Goal: Information Seeking & Learning: Learn about a topic

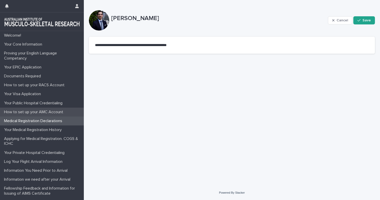
click at [41, 114] on div "How to set up your AMC Account" at bounding box center [42, 111] width 84 height 9
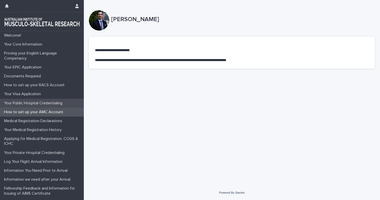
click at [41, 102] on p "Your Public Hospital Credentialing" at bounding box center [34, 103] width 64 height 5
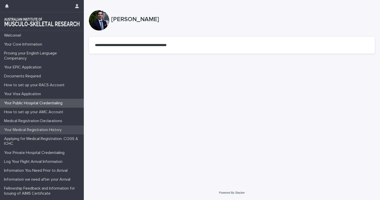
click at [38, 129] on p "Your Medical Registration History" at bounding box center [34, 129] width 64 height 5
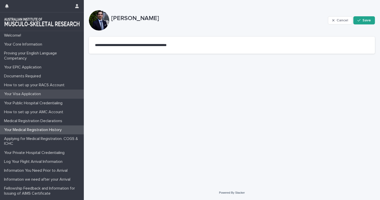
click at [41, 93] on p "Your Visa Application" at bounding box center [23, 93] width 43 height 5
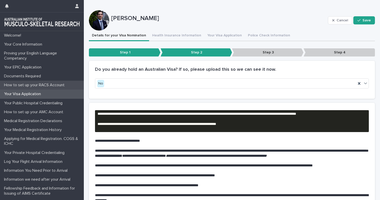
click at [36, 86] on p "How to set up your RACS Account" at bounding box center [35, 84] width 67 height 5
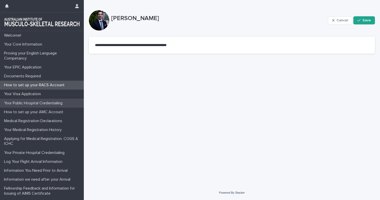
click at [32, 103] on p "Your Public Hospital Credentialing" at bounding box center [34, 103] width 64 height 5
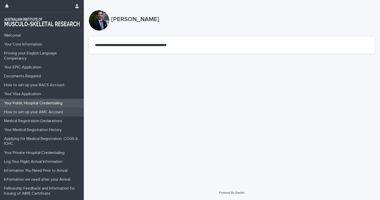
click at [28, 114] on div "How to set up your AMC Account" at bounding box center [42, 111] width 84 height 9
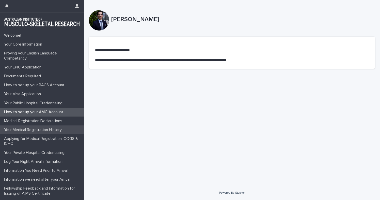
click at [26, 125] on div "Your Medical Registration History" at bounding box center [42, 129] width 84 height 9
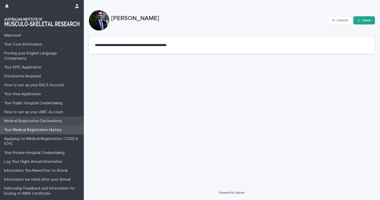
click at [28, 122] on p "Medical Registration Declarations" at bounding box center [34, 120] width 64 height 5
click at [29, 131] on div "Your Medical Registration History" at bounding box center [42, 129] width 84 height 9
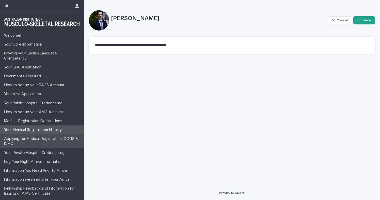
click at [27, 137] on p "Applying for Medical Registration. COGS & ICHC" at bounding box center [43, 141] width 82 height 10
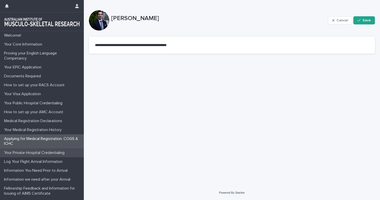
click at [25, 148] on div "Your Private Hospital Credentialing" at bounding box center [42, 152] width 84 height 9
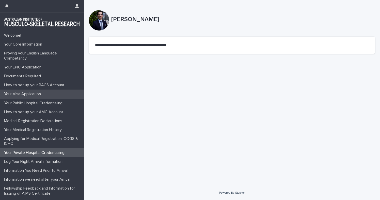
click at [31, 94] on p "Your Visa Application" at bounding box center [23, 93] width 43 height 5
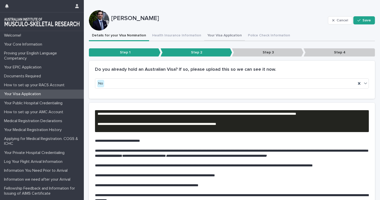
click at [211, 32] on button "Your Visa Application" at bounding box center [224, 35] width 41 height 11
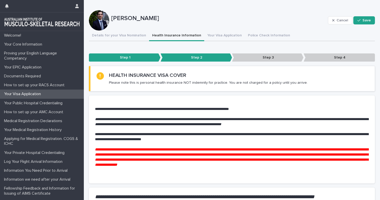
click at [162, 34] on button "Health Insurance Information" at bounding box center [176, 35] width 55 height 11
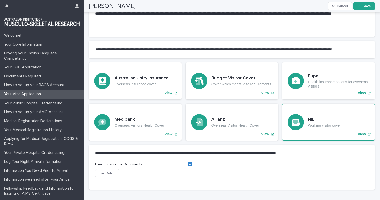
scroll to position [252, 0]
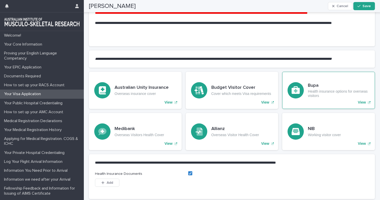
click at [349, 95] on p "Health insurance options for overseas visitors" at bounding box center [339, 93] width 62 height 9
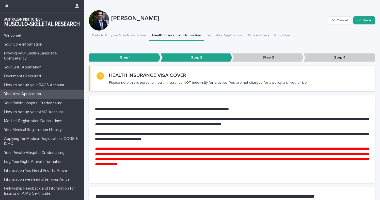
scroll to position [0, 0]
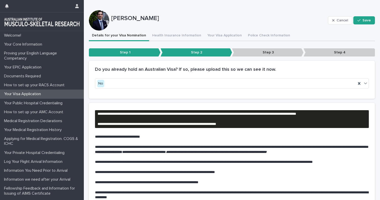
click at [123, 35] on button "Details for your Visa Nomination" at bounding box center [119, 35] width 60 height 11
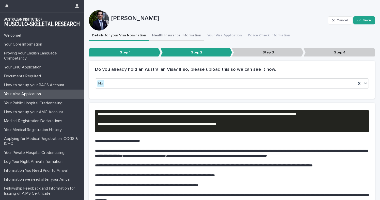
click at [168, 34] on button "Health Insurance Information" at bounding box center [176, 35] width 55 height 11
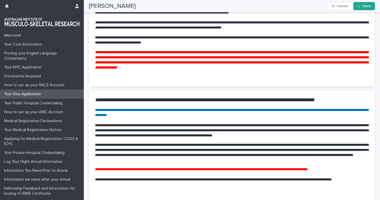
scroll to position [98, 0]
